Goal: Task Accomplishment & Management: Use online tool/utility

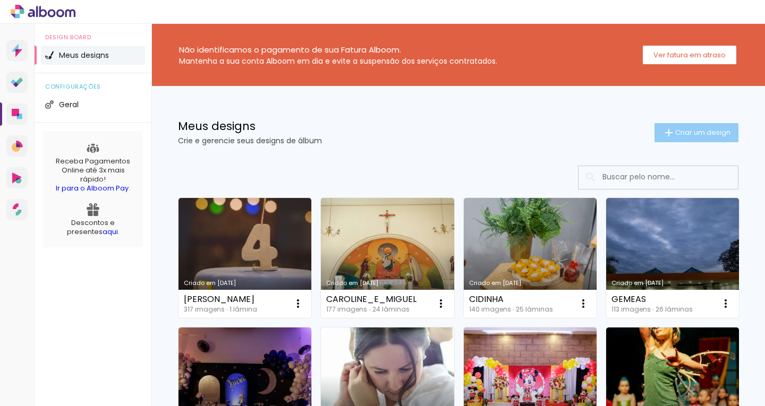
click at [681, 131] on span "Criar um design" at bounding box center [702, 132] width 55 height 7
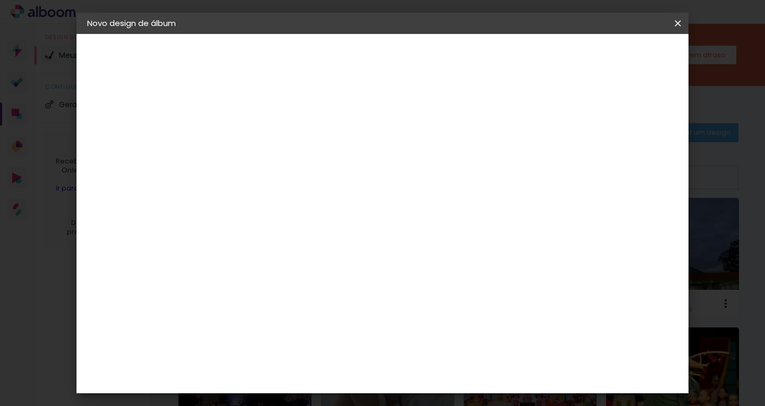
click at [261, 140] on input at bounding box center [261, 142] width 0 height 16
click at [681, 16] on paper-icon-button at bounding box center [677, 23] width 21 height 19
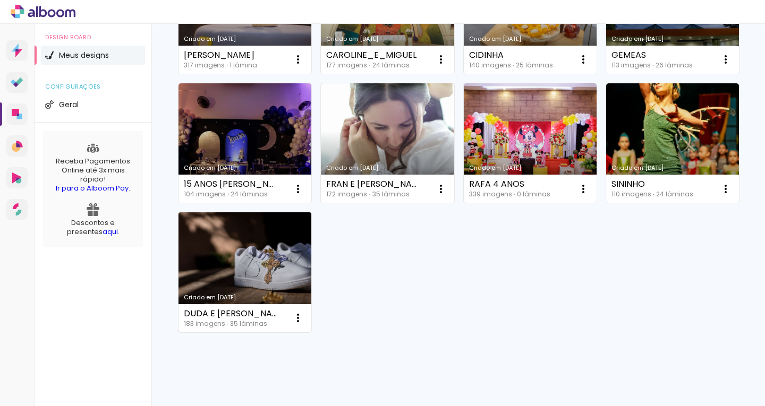
scroll to position [270, 0]
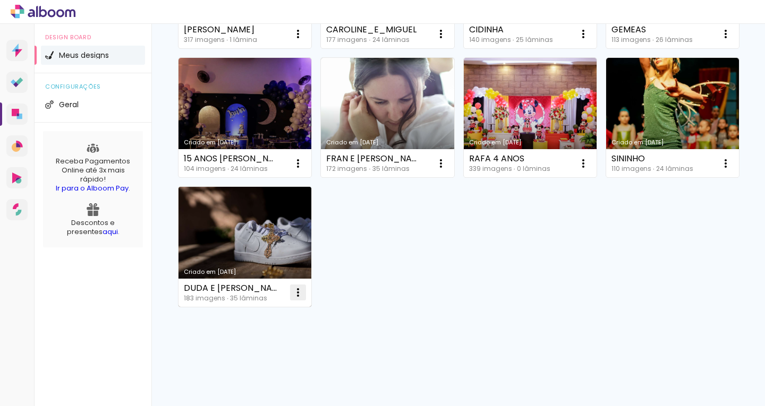
click at [304, 292] on iron-icon at bounding box center [298, 292] width 13 height 13
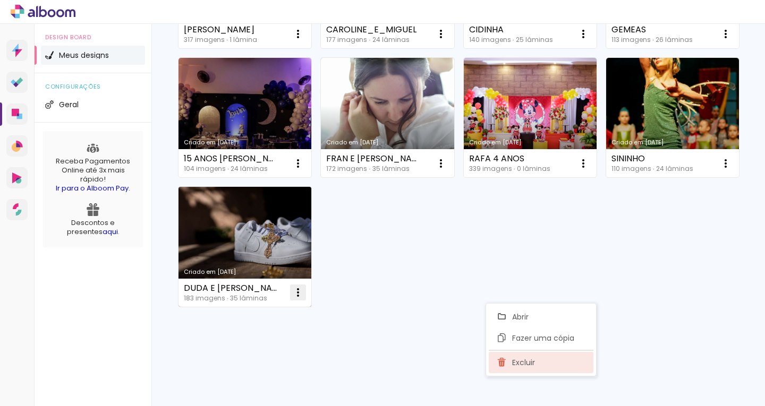
click at [524, 365] on span "Excluir" at bounding box center [523, 362] width 23 height 7
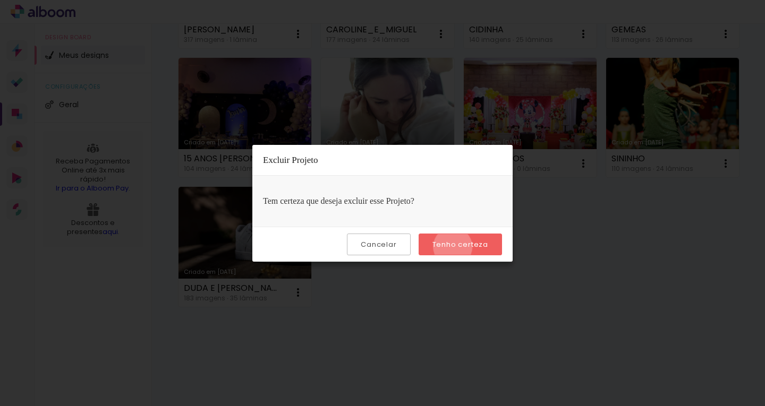
click at [0, 0] on slot "Tenho certeza" at bounding box center [0, 0] width 0 height 0
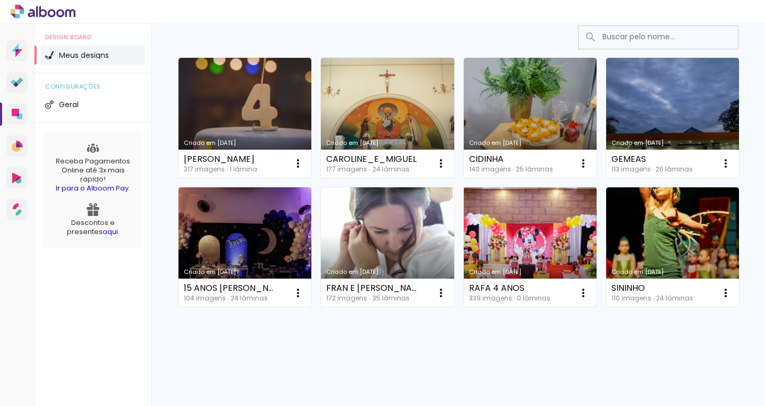
scroll to position [164, 0]
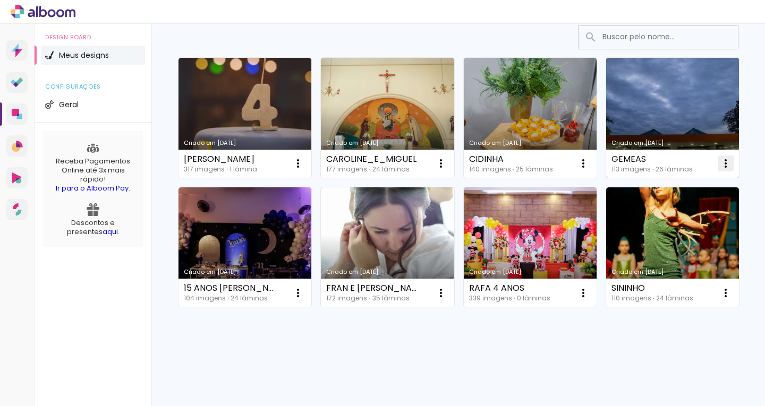
click at [719, 170] on iron-icon at bounding box center [725, 163] width 13 height 13
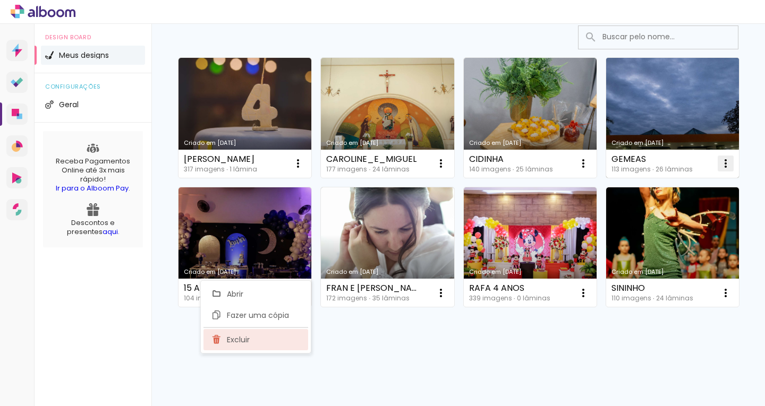
click at [245, 338] on span "Excluir" at bounding box center [238, 339] width 23 height 7
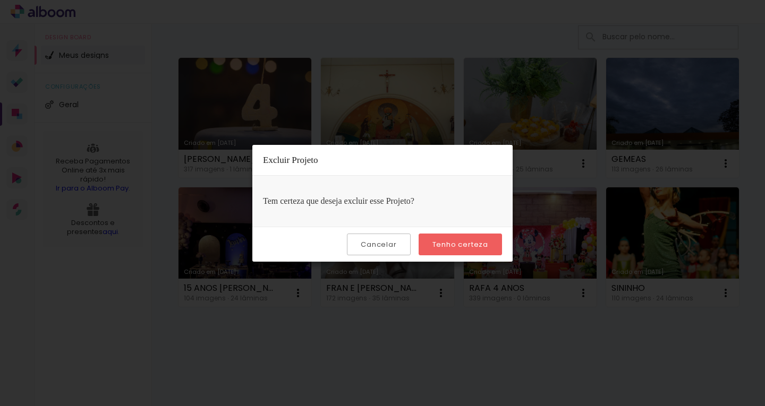
click at [0, 0] on slot "Tenho certeza" at bounding box center [0, 0] width 0 height 0
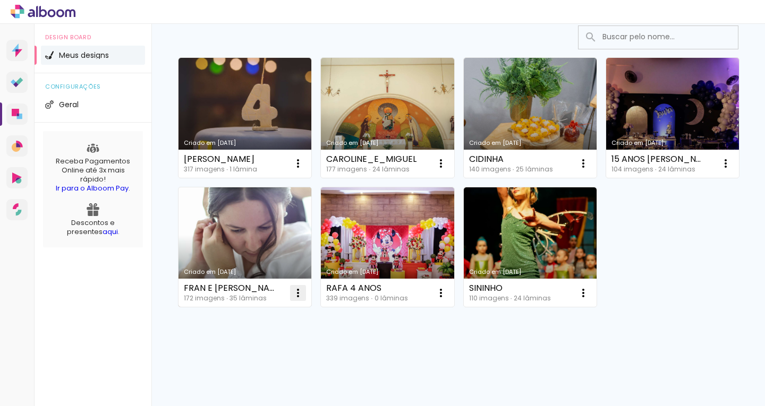
click at [304, 287] on iron-icon at bounding box center [298, 293] width 13 height 13
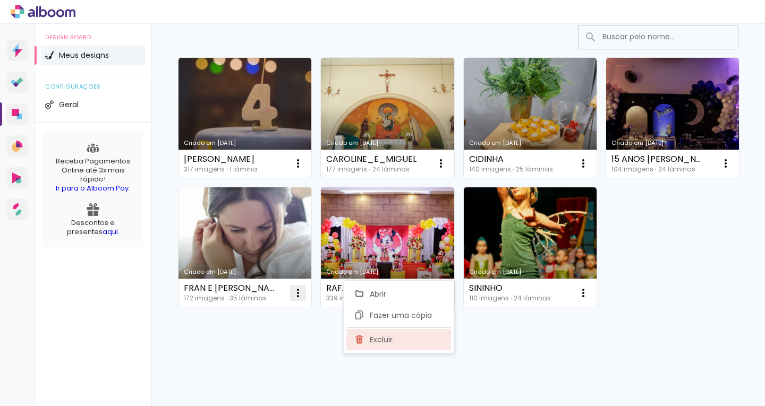
click at [381, 347] on paper-item "Excluir" at bounding box center [398, 339] width 105 height 21
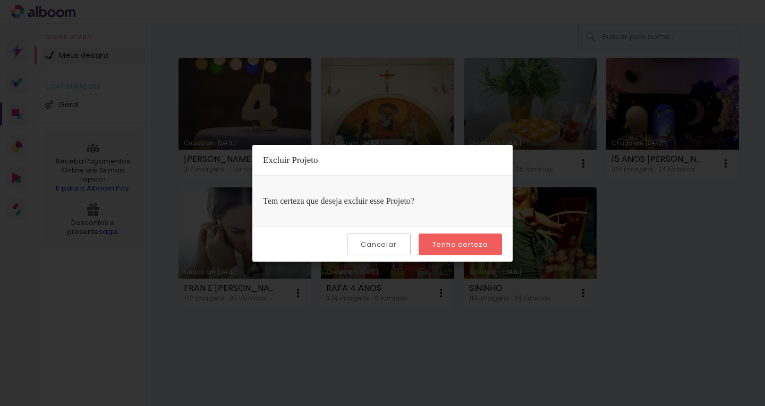
click at [0, 0] on slot "Tenho certeza" at bounding box center [0, 0] width 0 height 0
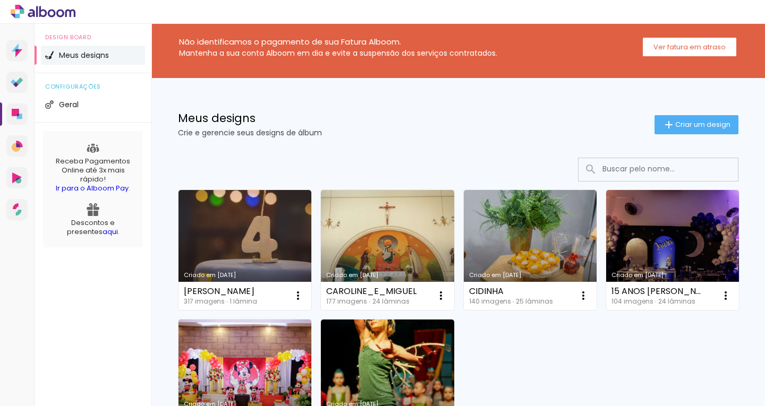
scroll to position [0, 0]
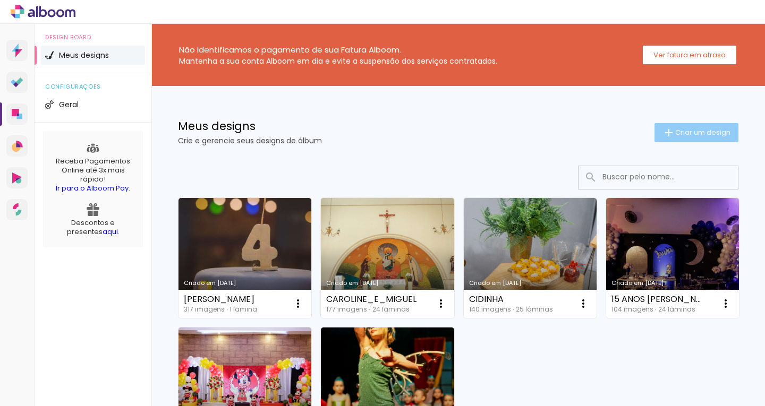
click at [686, 139] on paper-button "Criar um design" at bounding box center [696, 132] width 84 height 19
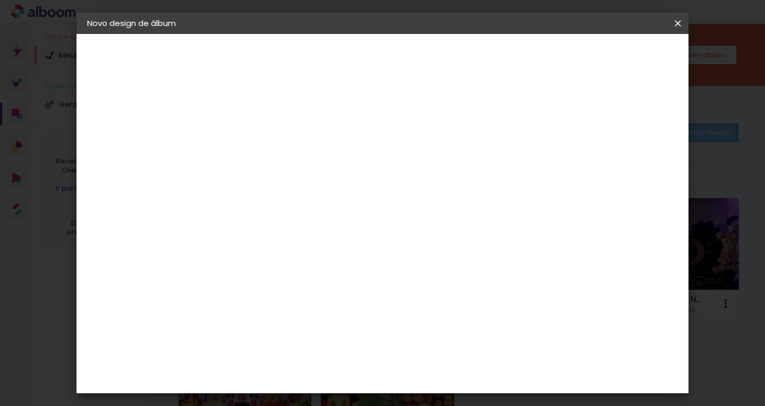
click at [261, 140] on input at bounding box center [261, 142] width 0 height 16
click at [261, 142] on input at bounding box center [261, 142] width 0 height 16
type input "[PERSON_NAME] E [PERSON_NAME]"
type paper-input "[PERSON_NAME] E [PERSON_NAME]"
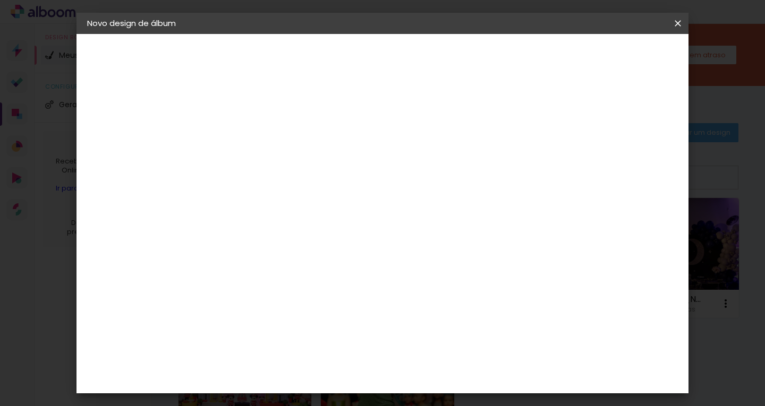
click at [370, 63] on paper-button "Avançar" at bounding box center [344, 56] width 52 height 18
click at [300, 210] on paper-input-container at bounding box center [287, 203] width 115 height 24
click at [309, 209] on div at bounding box center [287, 209] width 107 height 1
click at [460, 181] on div at bounding box center [409, 182] width 102 height 14
click at [279, 209] on div at bounding box center [287, 209] width 107 height 1
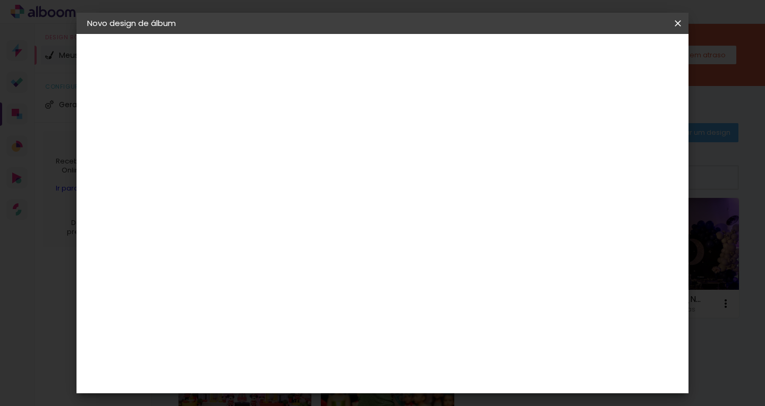
type input "INTER"
type paper-input "INTER"
click at [277, 240] on div "Inter Color" at bounding box center [265, 242] width 23 height 17
click at [0, 0] on slot "Avançar" at bounding box center [0, 0] width 0 height 0
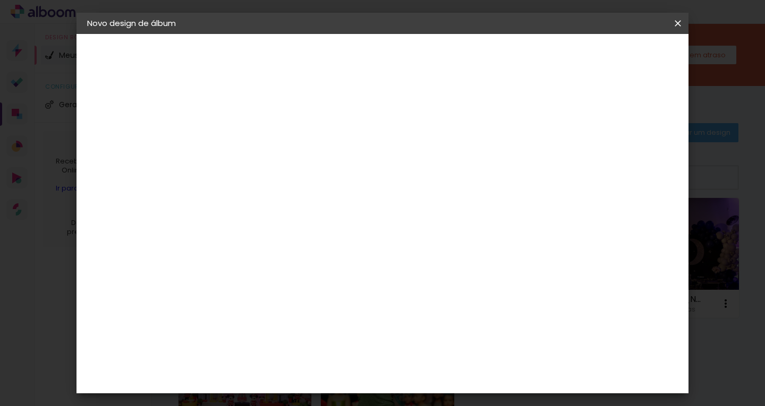
click at [407, 320] on span "25.4 × 40 cm" at bounding box center [389, 331] width 35 height 22
click at [0, 0] on slot "Avançar" at bounding box center [0, 0] width 0 height 0
click at [528, 57] on span "Iniciar design" at bounding box center [504, 56] width 48 height 7
